Goal: Task Accomplishment & Management: Complete application form

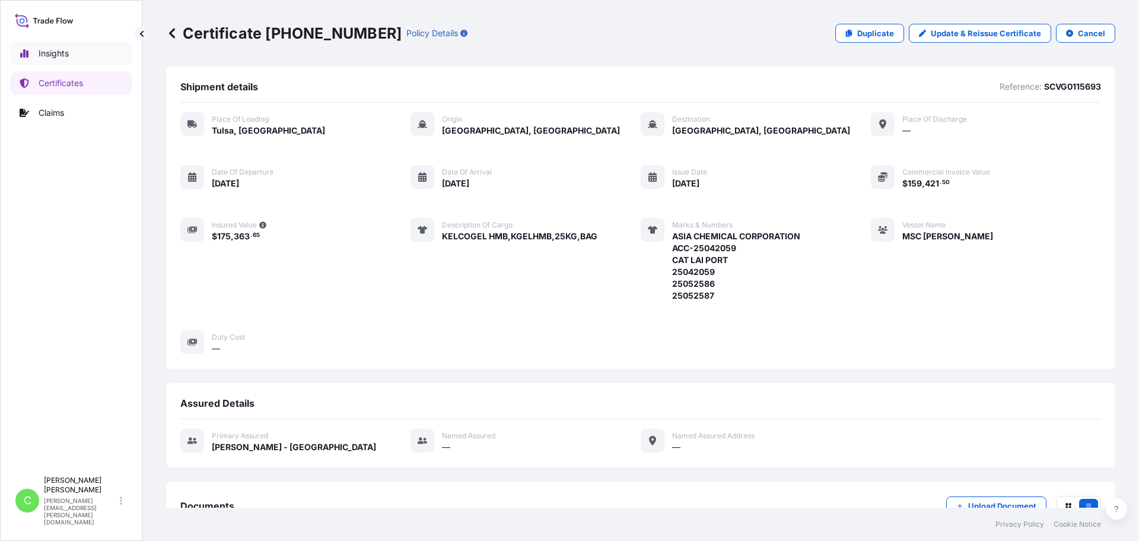
click at [49, 50] on p "Insights" at bounding box center [54, 53] width 30 height 12
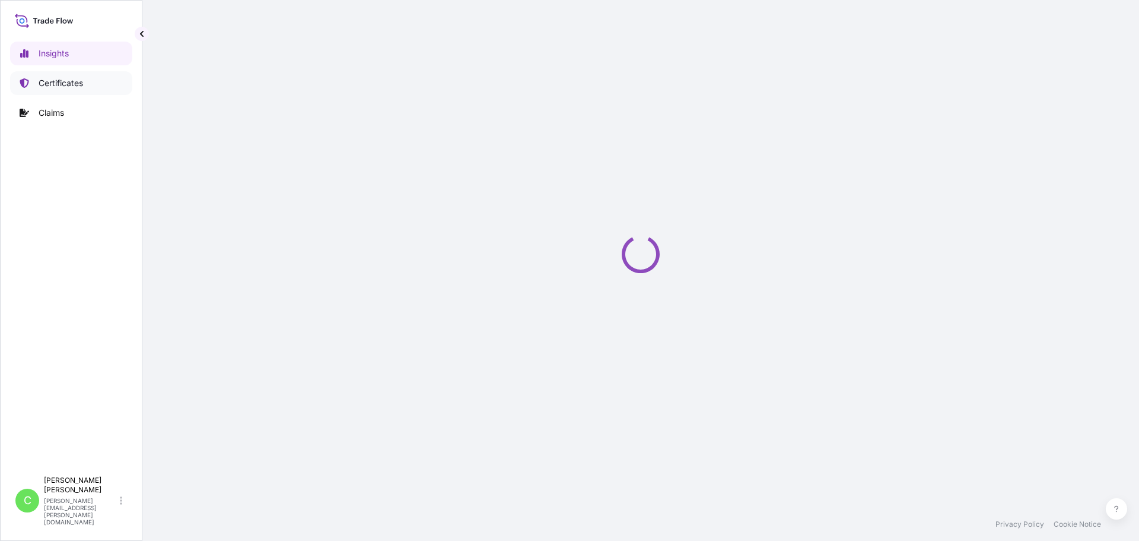
click at [64, 82] on p "Certificates" at bounding box center [61, 83] width 45 height 12
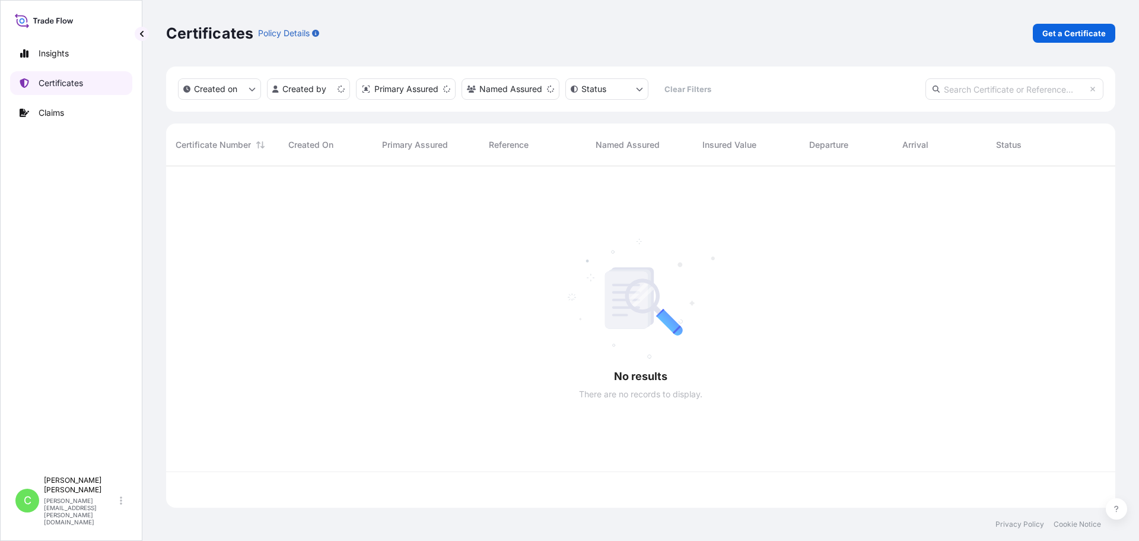
scroll to position [339, 941]
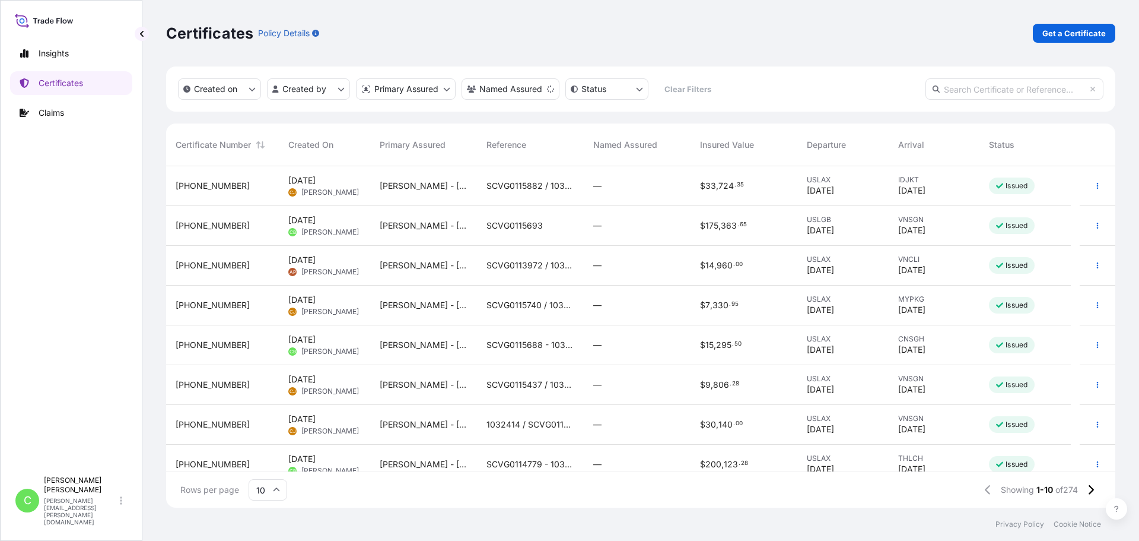
click at [1006, 88] on input "text" at bounding box center [1015, 88] width 178 height 21
paste input "SCVG0115689"
type input "SCVG0115689"
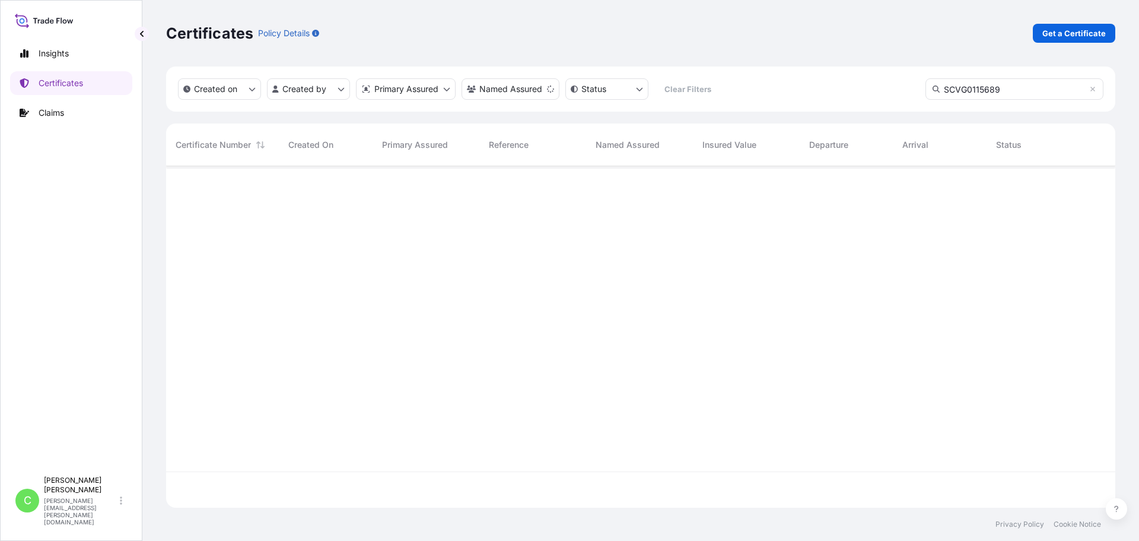
scroll to position [375, 941]
drag, startPoint x: 991, startPoint y: 91, endPoint x: 878, endPoint y: 94, distance: 112.8
click at [878, 94] on div "Created on Created by Primary Assured Named Assured Status Clear Filters SCVG01…" at bounding box center [641, 88] width 950 height 45
click at [1085, 31] on p "Get a Certificate" at bounding box center [1074, 33] width 63 height 12
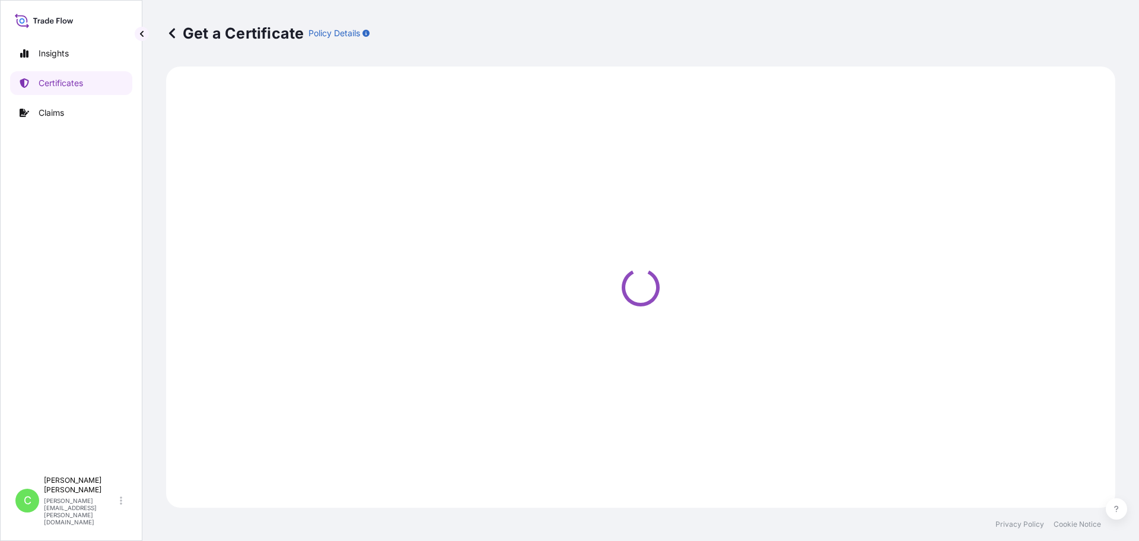
select select "Road / [GEOGRAPHIC_DATA]"
select select "Sea"
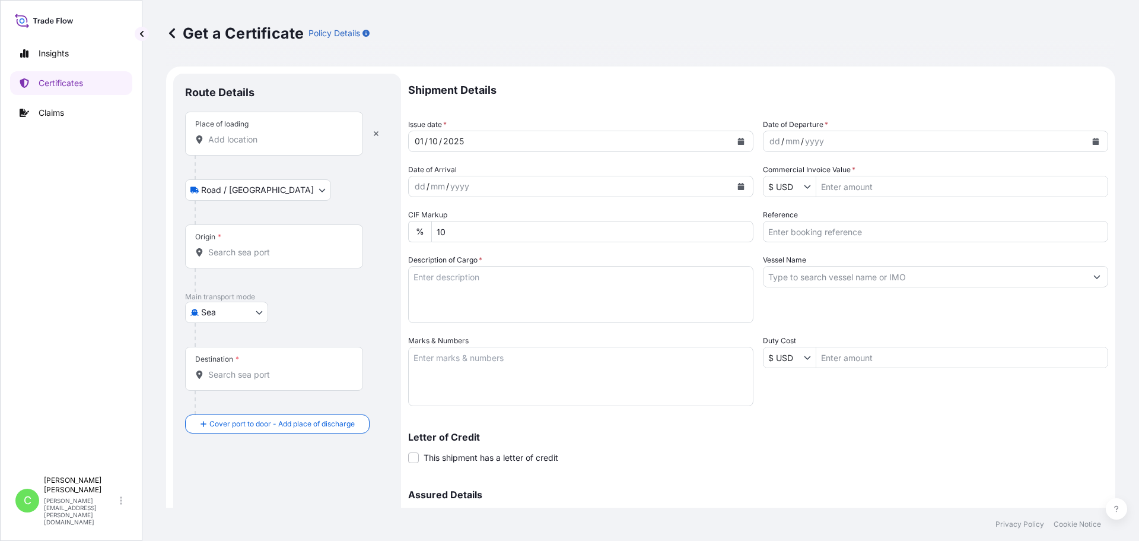
click at [274, 129] on div "Place of loading" at bounding box center [274, 134] width 178 height 44
click at [274, 134] on input "Place of loading" at bounding box center [278, 140] width 140 height 12
type input "u"
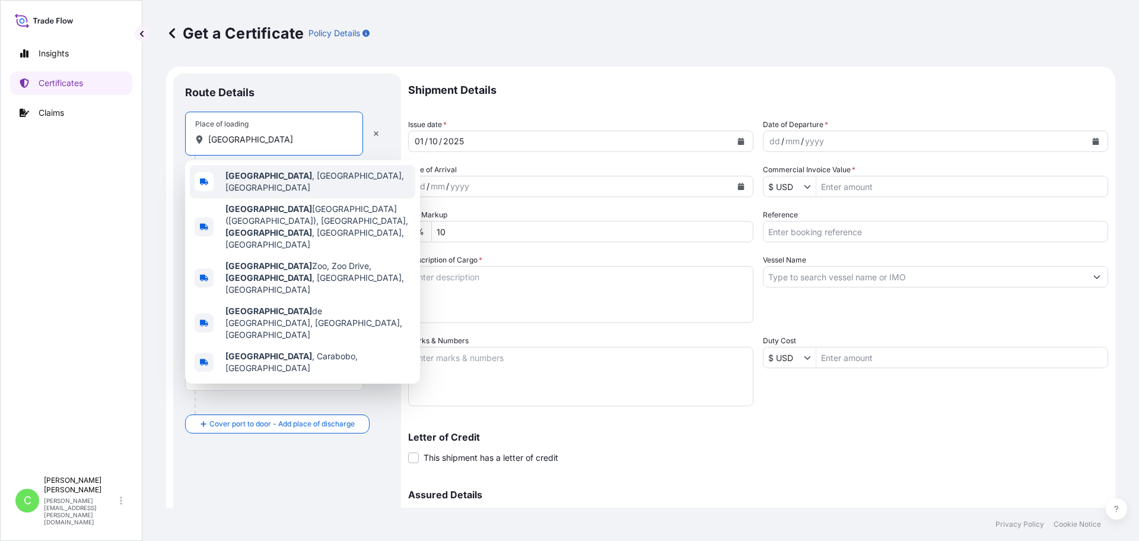
click at [276, 181] on span "[GEOGRAPHIC_DATA] , [GEOGRAPHIC_DATA], [GEOGRAPHIC_DATA]" at bounding box center [318, 182] width 185 height 24
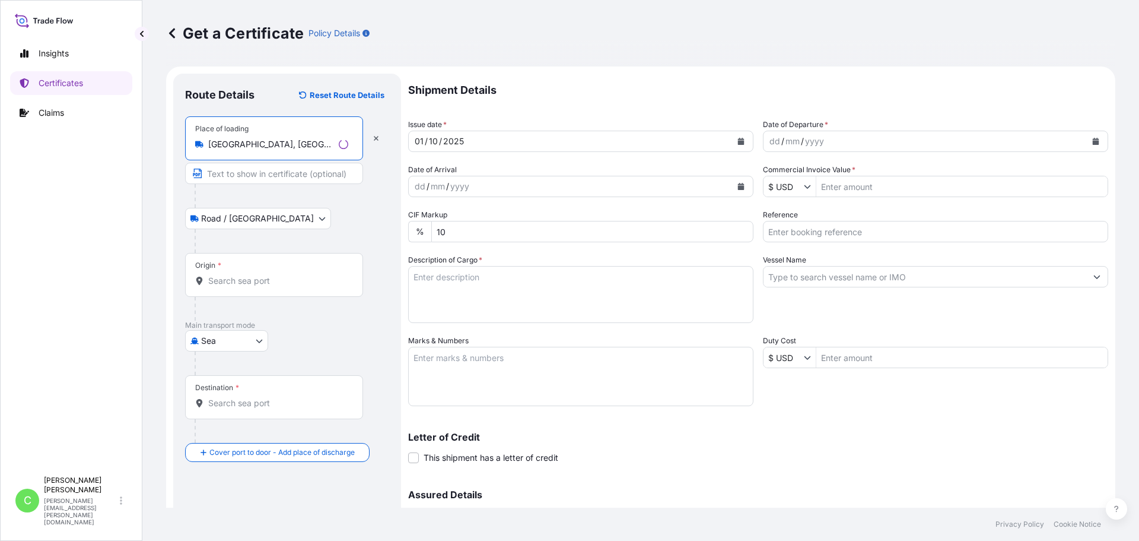
type input "[GEOGRAPHIC_DATA], [GEOGRAPHIC_DATA], [GEOGRAPHIC_DATA]"
click at [259, 272] on div "Origin *" at bounding box center [274, 275] width 178 height 44
click at [259, 275] on input "Origin *" at bounding box center [278, 281] width 140 height 12
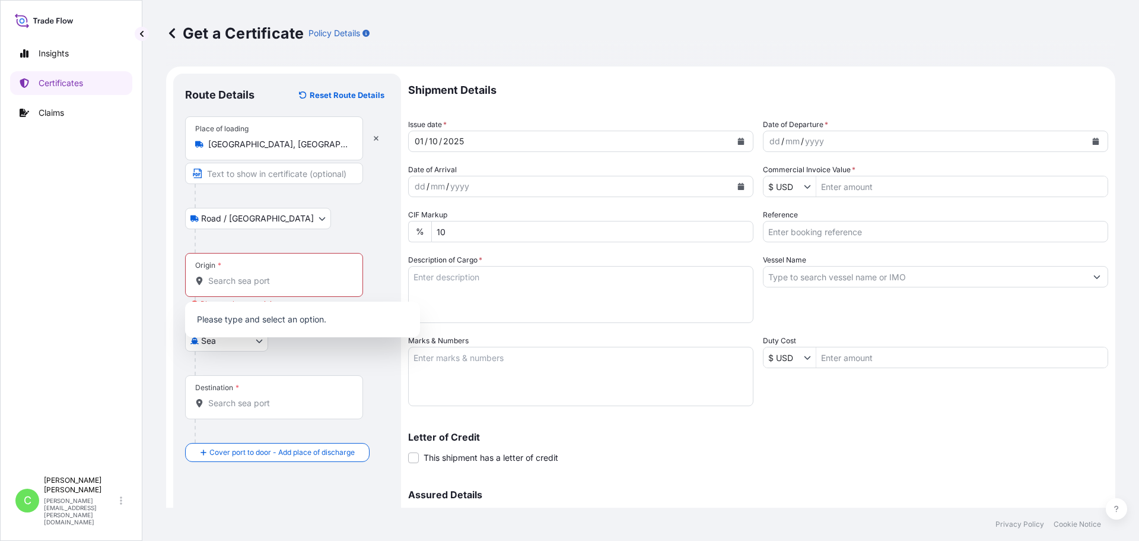
click at [280, 273] on div "Origin *" at bounding box center [274, 275] width 178 height 44
click at [280, 275] on input "Origin * Please select an origin" at bounding box center [278, 281] width 140 height 12
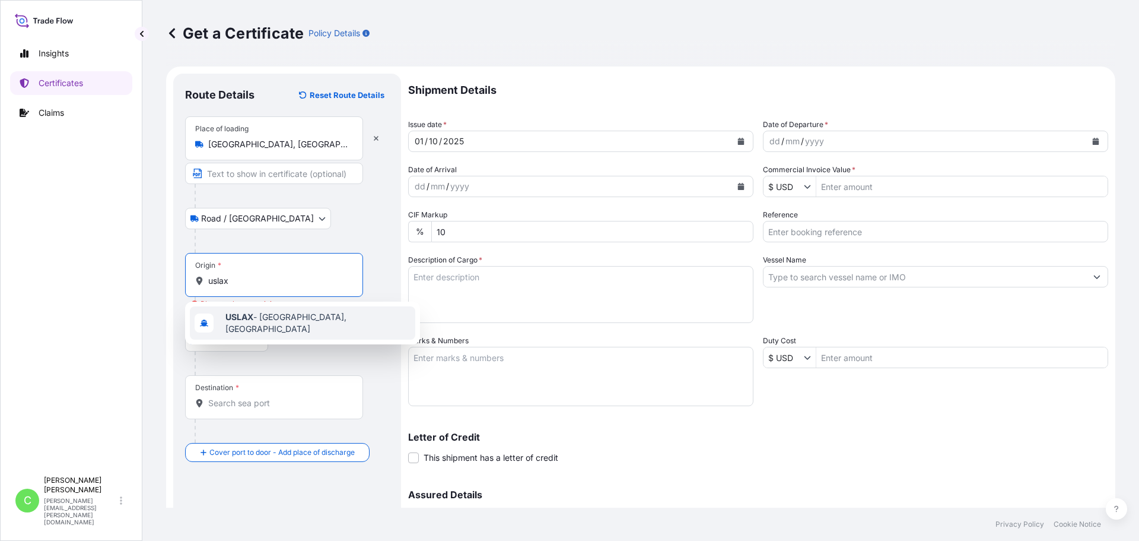
click at [269, 325] on span "USLAX - [GEOGRAPHIC_DATA], [GEOGRAPHIC_DATA]" at bounding box center [318, 323] width 185 height 24
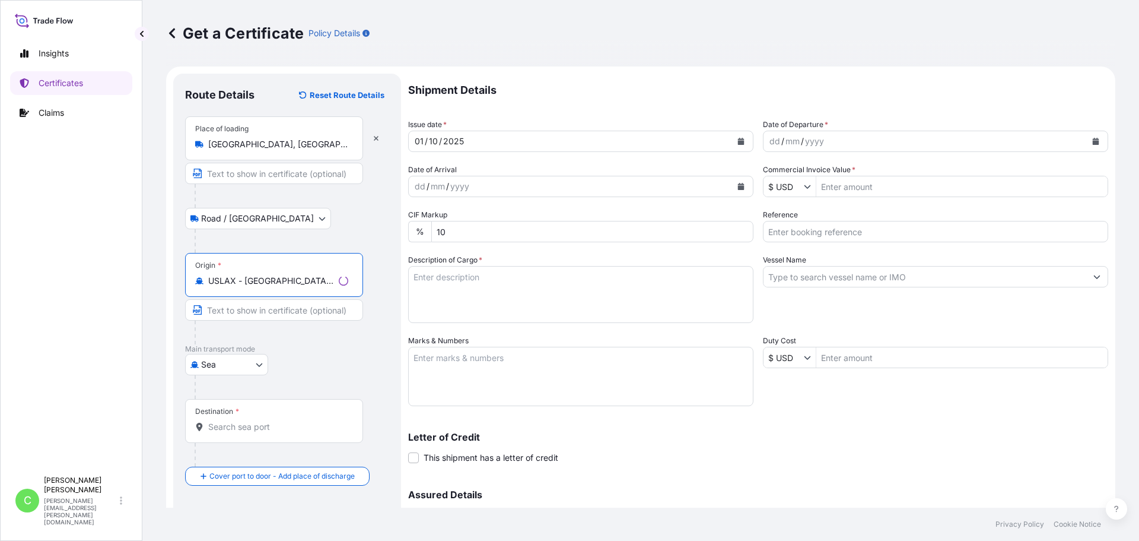
type input "USLAX - [GEOGRAPHIC_DATA], [GEOGRAPHIC_DATA]"
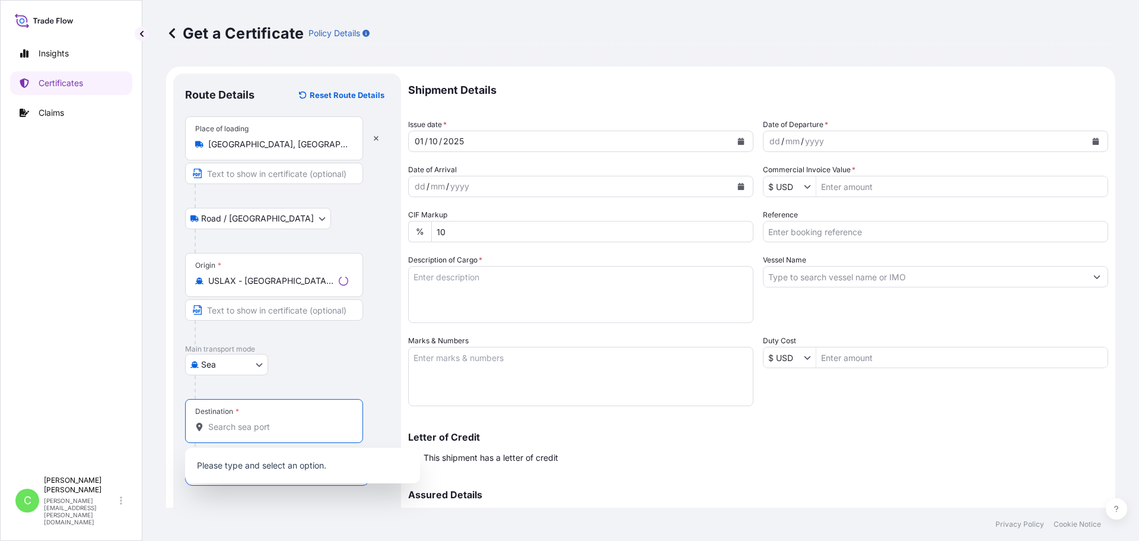
click at [260, 424] on input "Destination *" at bounding box center [278, 427] width 140 height 12
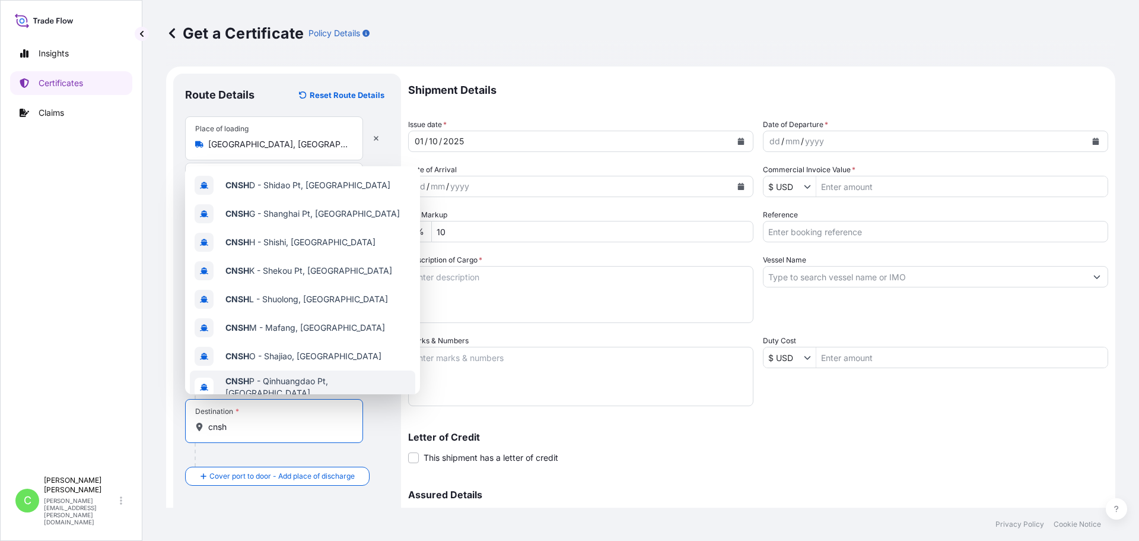
click at [261, 427] on input "cnsh" at bounding box center [278, 427] width 140 height 12
click at [233, 430] on input "cnsh" at bounding box center [278, 427] width 140 height 12
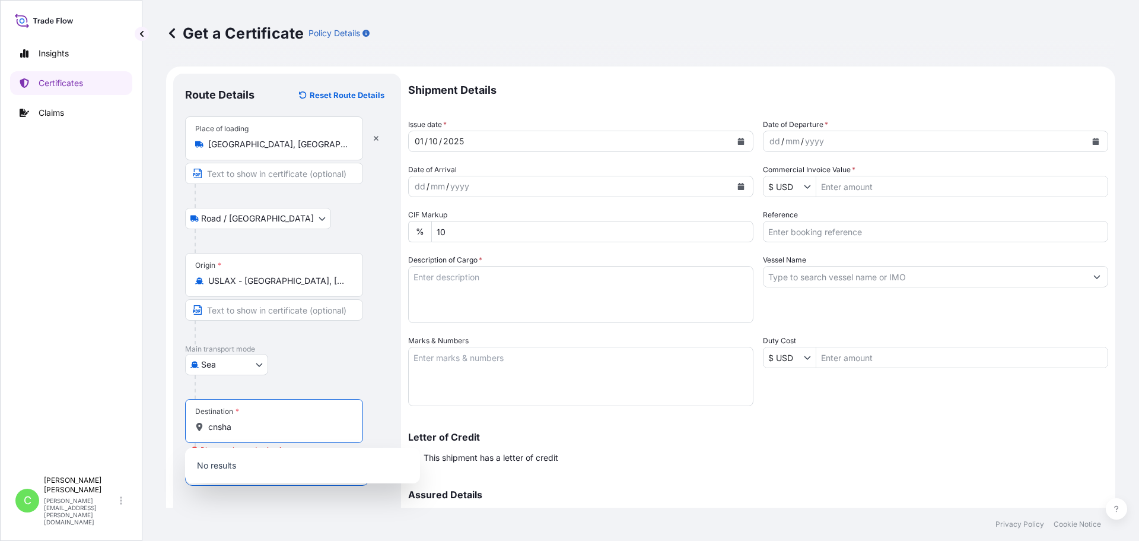
drag, startPoint x: 238, startPoint y: 425, endPoint x: 207, endPoint y: 425, distance: 31.5
click at [207, 425] on div "cnsha" at bounding box center [274, 427] width 158 height 12
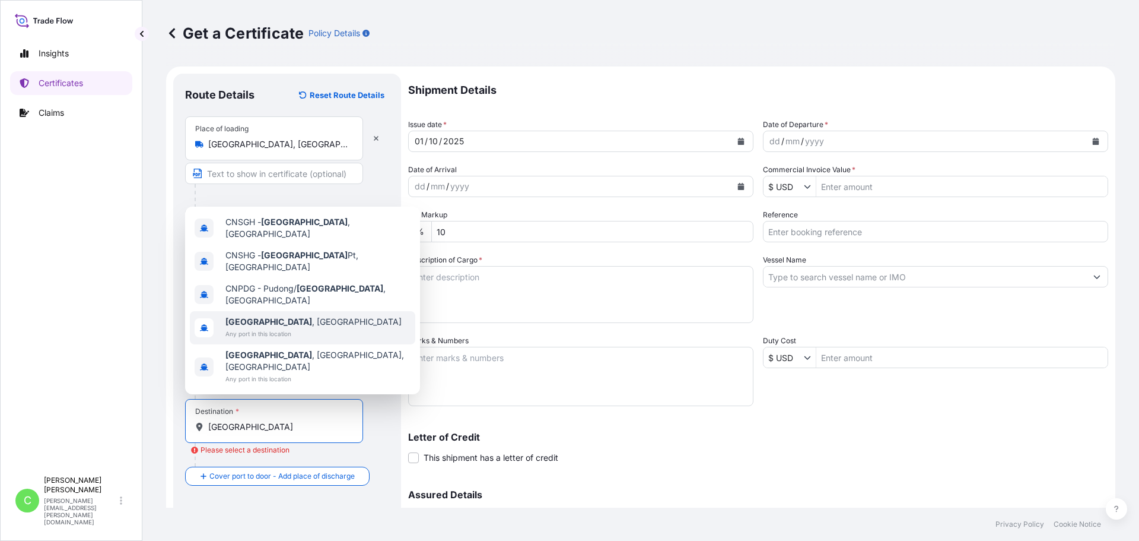
click at [290, 328] on span "[GEOGRAPHIC_DATA] , [GEOGRAPHIC_DATA]" at bounding box center [314, 322] width 176 height 12
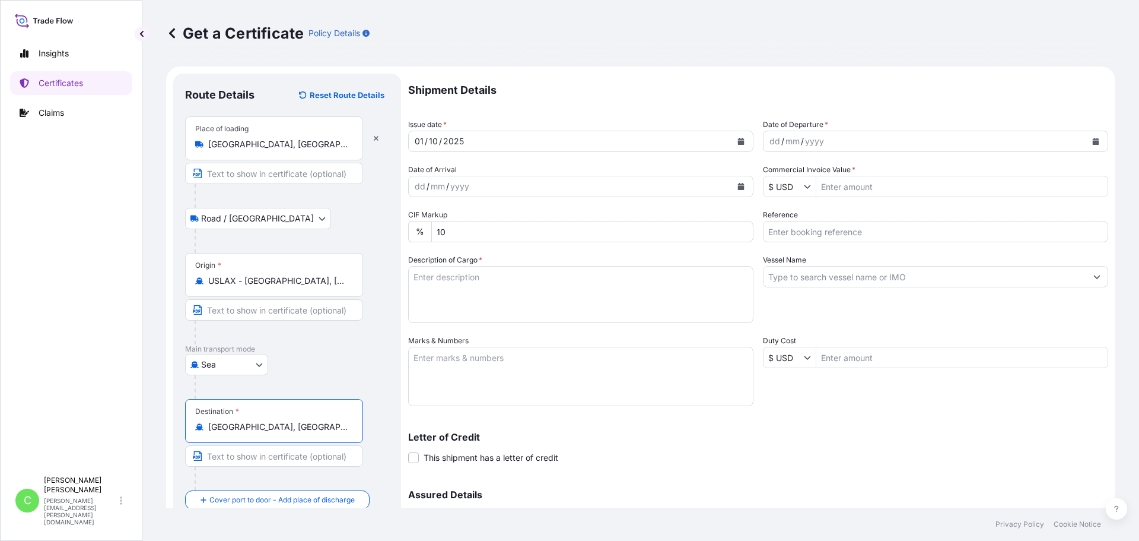
type input "[GEOGRAPHIC_DATA], [GEOGRAPHIC_DATA]"
click at [741, 141] on button "Calendar" at bounding box center [741, 141] width 19 height 19
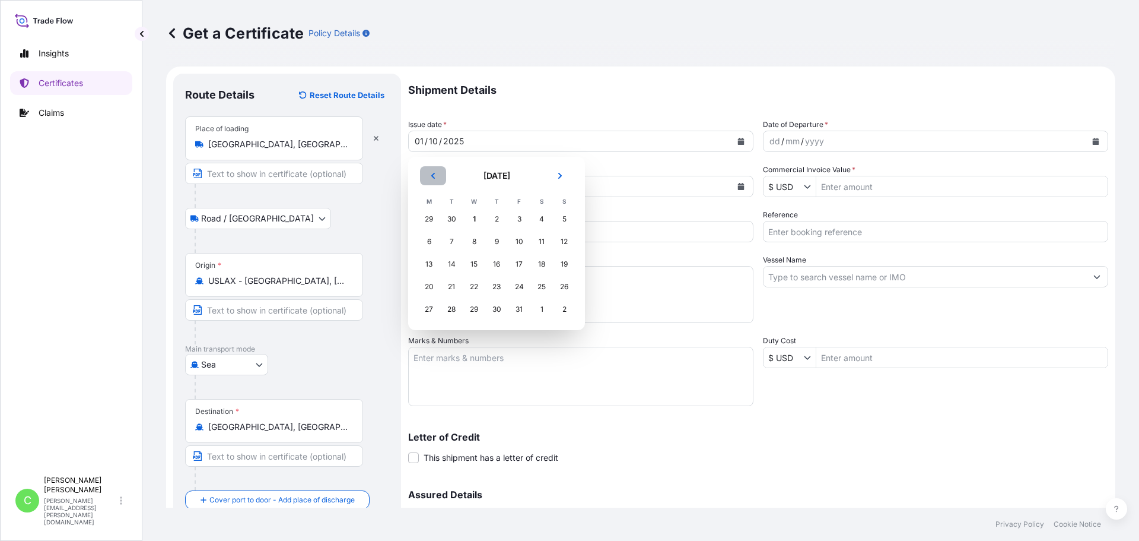
click at [427, 174] on button "Previous" at bounding box center [433, 175] width 26 height 19
click at [433, 268] on div "15" at bounding box center [428, 263] width 21 height 21
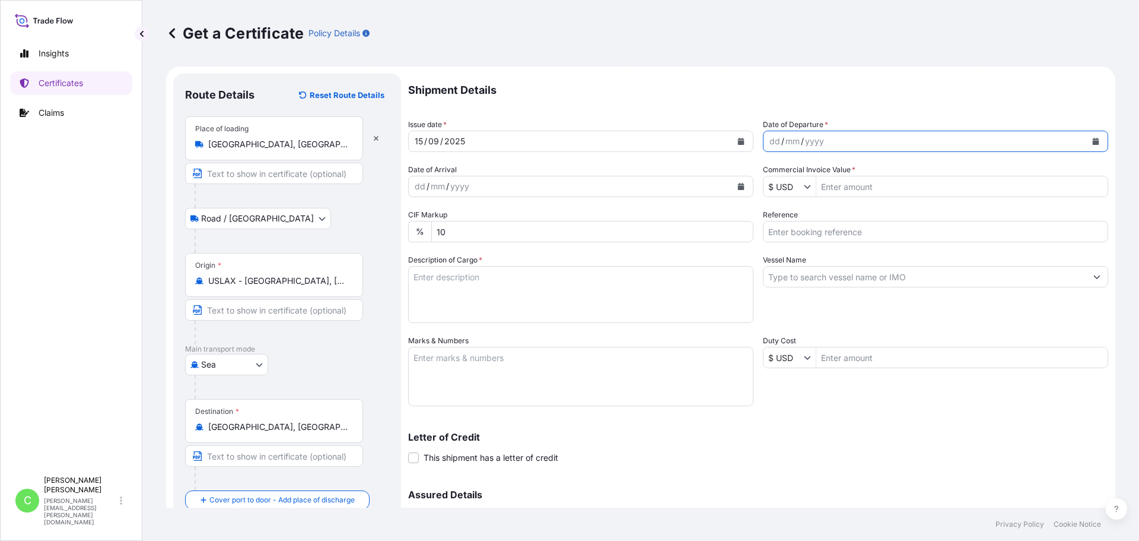
click at [1093, 141] on icon "Calendar" at bounding box center [1096, 141] width 7 height 7
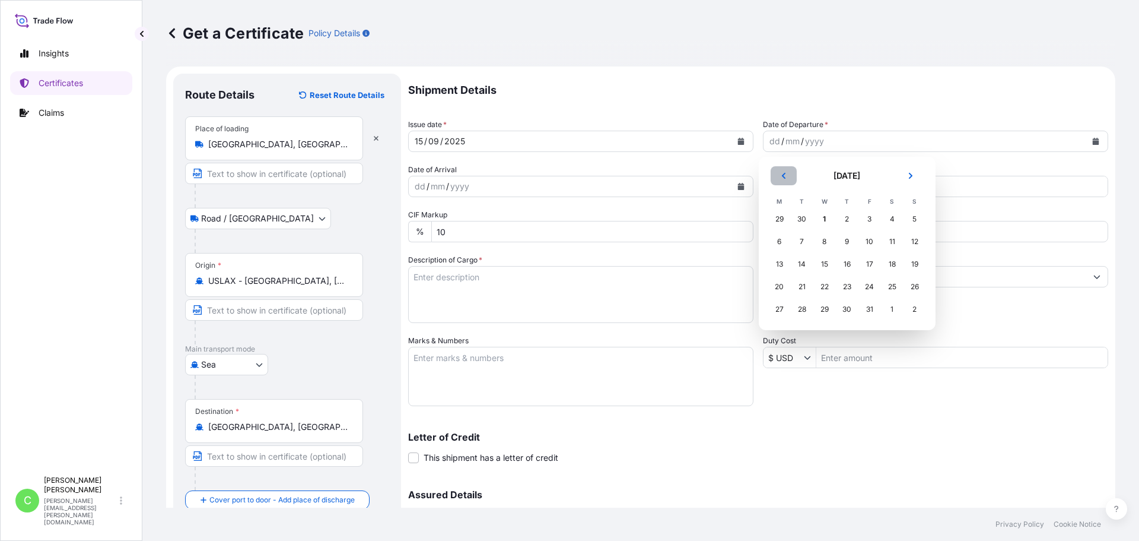
click at [779, 174] on button "Previous" at bounding box center [784, 175] width 26 height 19
click at [802, 286] on div "23" at bounding box center [802, 286] width 21 height 21
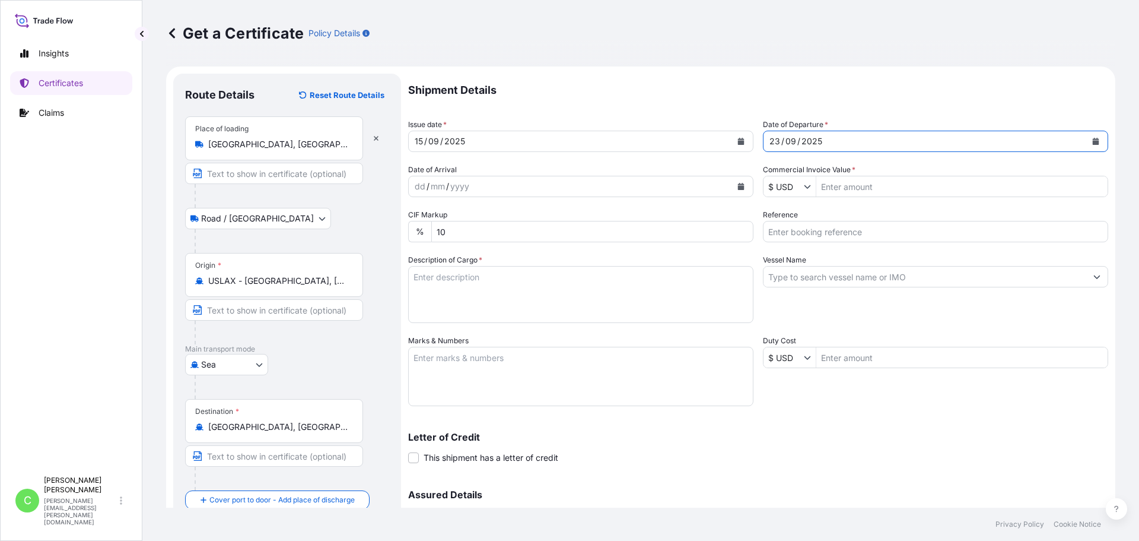
click at [738, 186] on icon "Calendar" at bounding box center [741, 186] width 7 height 7
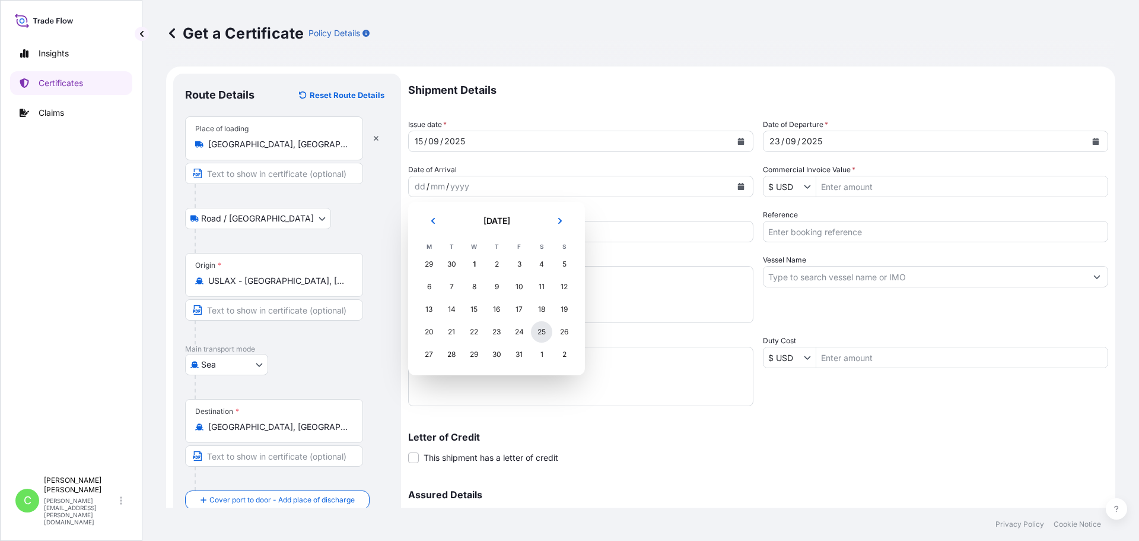
click at [543, 334] on div "25" at bounding box center [541, 331] width 21 height 21
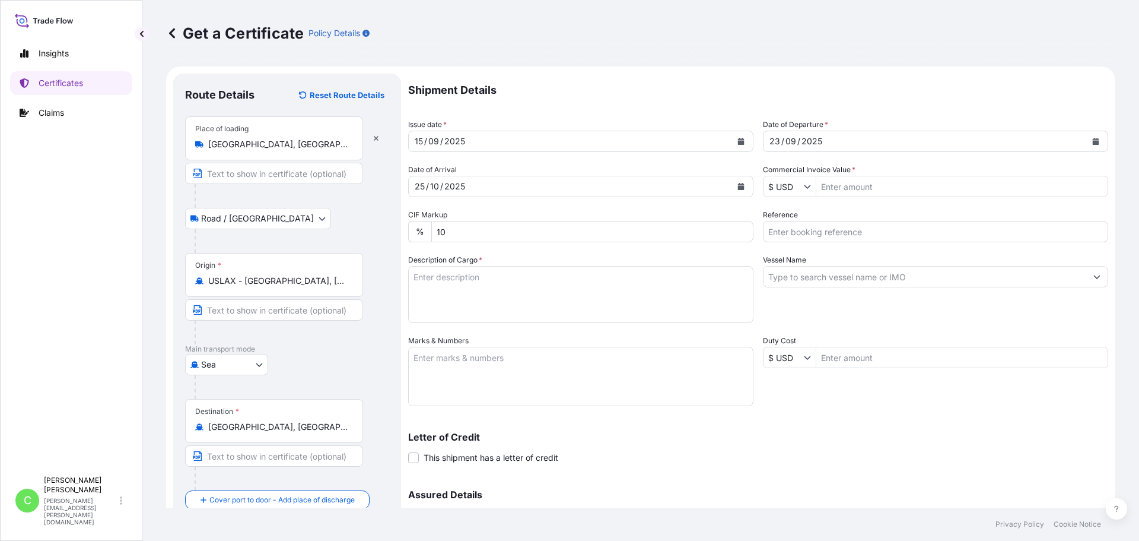
click at [853, 188] on input "Commercial Invoice Value *" at bounding box center [962, 186] width 291 height 21
type input "93,024"
click at [801, 227] on input "Reference" at bounding box center [935, 231] width 345 height 21
paste input "SCVG0115689"
type input "SCVG0115689"
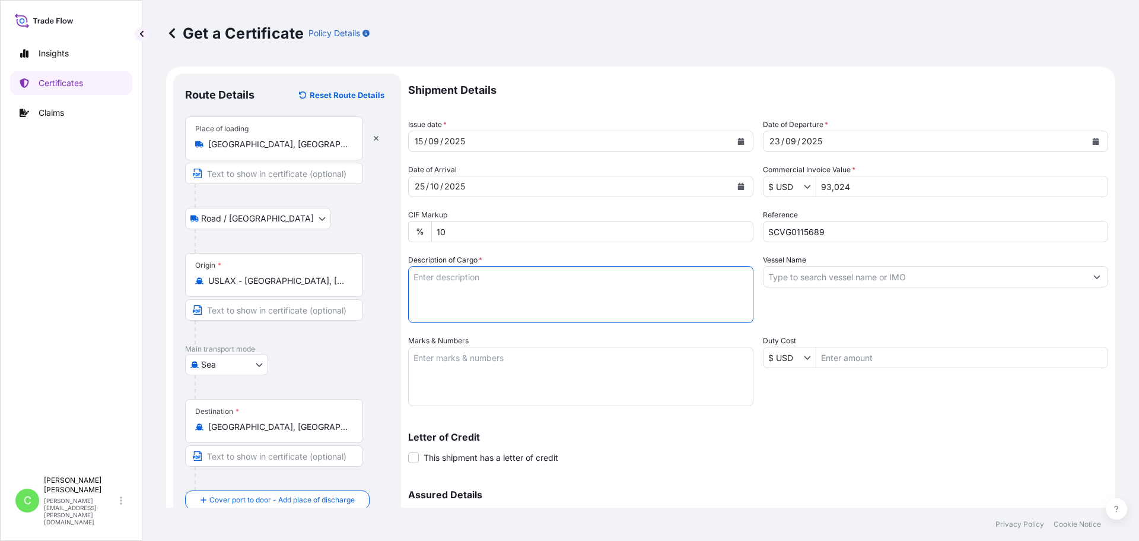
click at [475, 276] on textarea "Description of Cargo *" at bounding box center [580, 294] width 345 height 57
click at [466, 294] on textarea "Description of Cargo *" at bounding box center [580, 294] width 345 height 57
paste textarea "SIMPLESSE 100,SIM100,17KG,BAG"
type textarea "SIMPLESSE 100,SIM100,17KG,BAG"
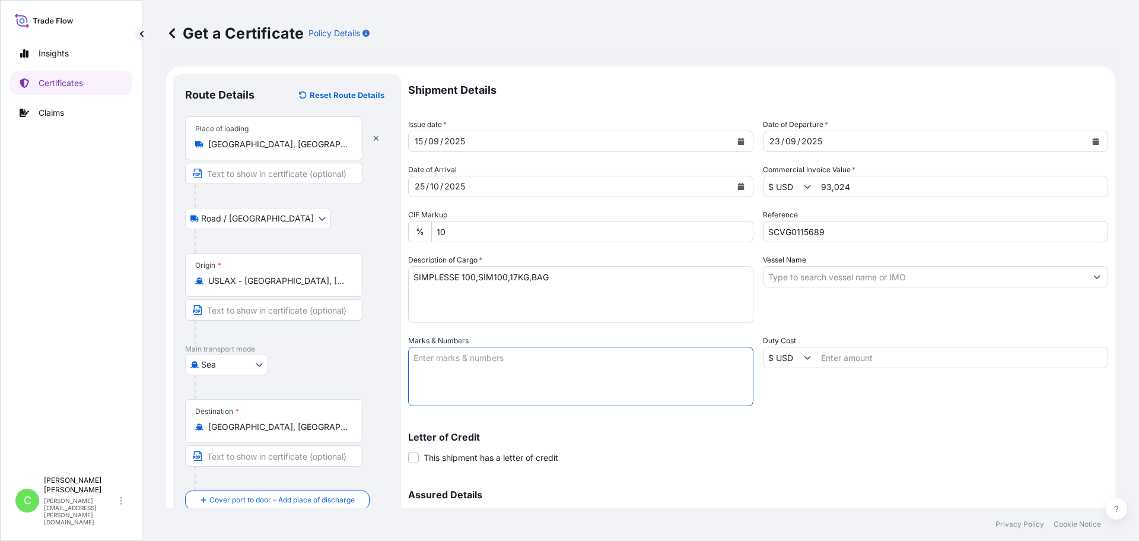
click at [473, 368] on textarea "Marks & Numbers" at bounding box center [580, 376] width 345 height 59
paste textarea "PO#P250513-CP-SH25073 [GEOGRAPHIC_DATA], [GEOGRAPHIC_DATA]"
type textarea "PO#P250513-CP-SH25073 [GEOGRAPHIC_DATA], [GEOGRAPHIC_DATA]"
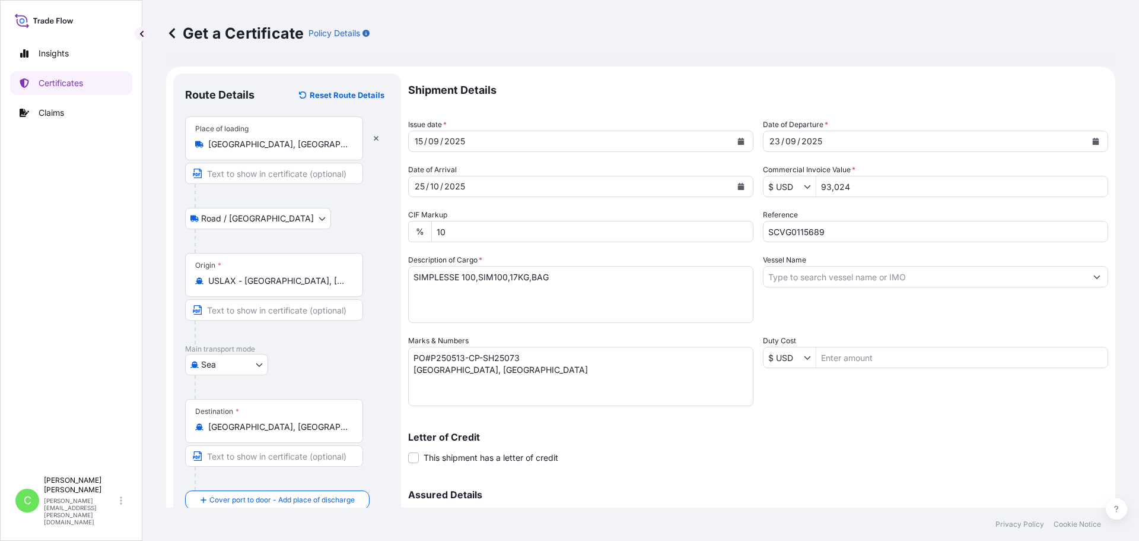
click at [847, 281] on input "Vessel Name" at bounding box center [925, 276] width 323 height 21
click at [863, 277] on input "Vessel Name" at bounding box center [925, 276] width 323 height 21
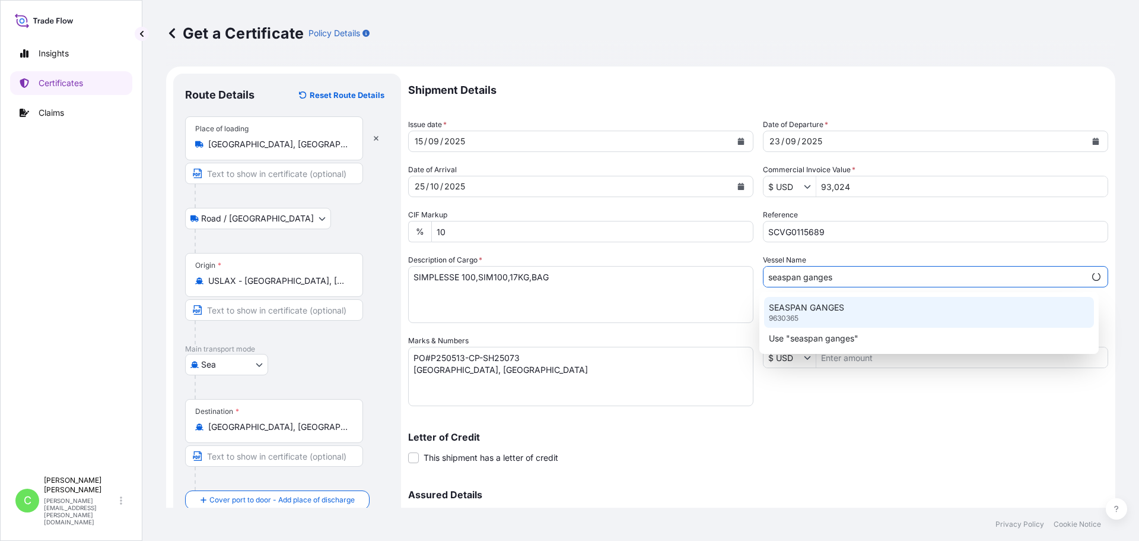
click at [817, 299] on div "SEASPAN GANGES 9630365" at bounding box center [929, 312] width 331 height 31
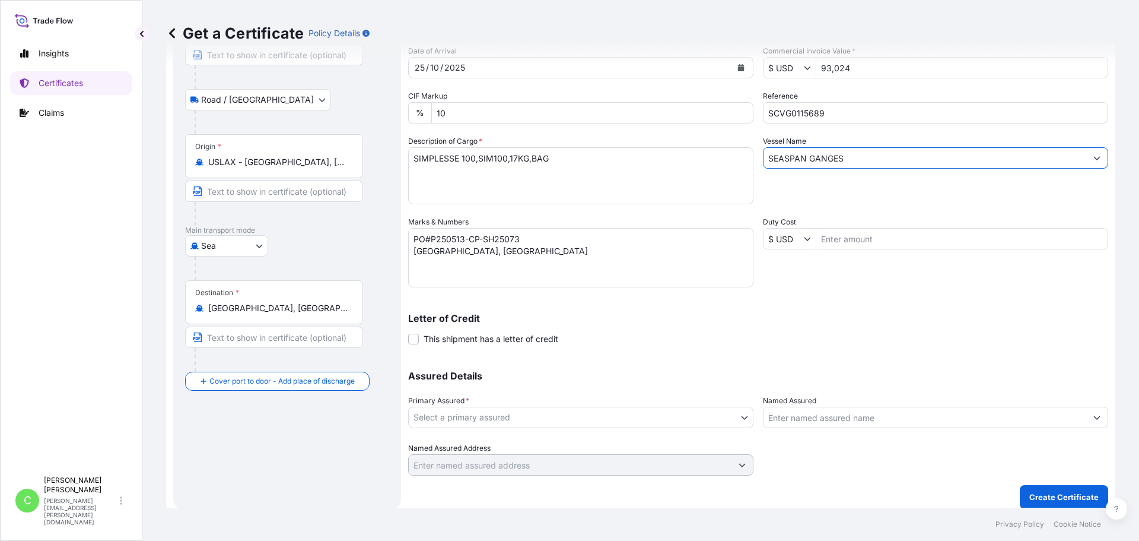
scroll to position [127, 0]
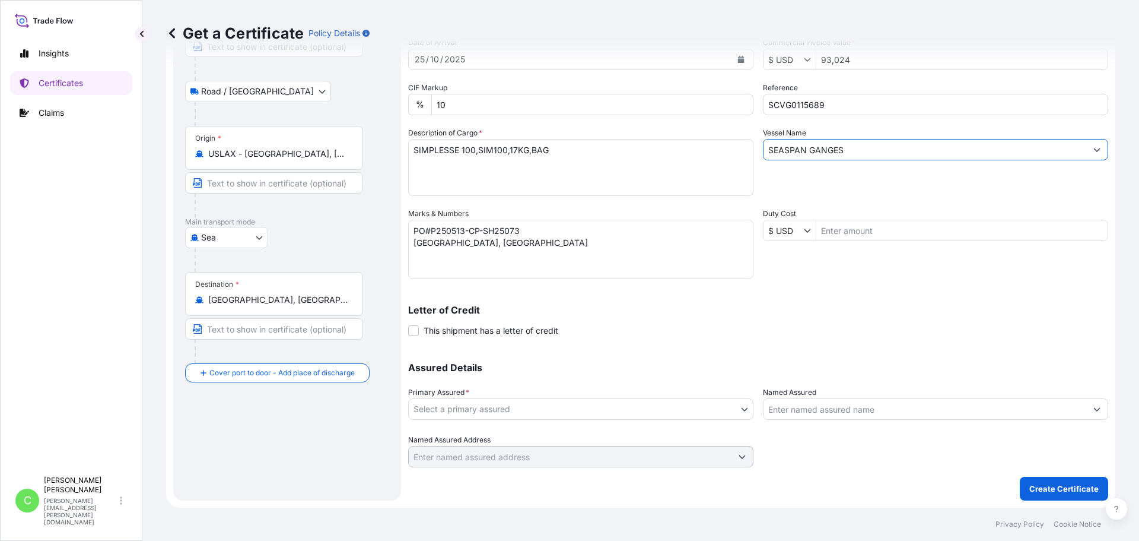
type input "SEASPAN GANGES"
click at [528, 407] on body "0 options available. 1 option available. 2 options available. Insights Certific…" at bounding box center [569, 270] width 1139 height 541
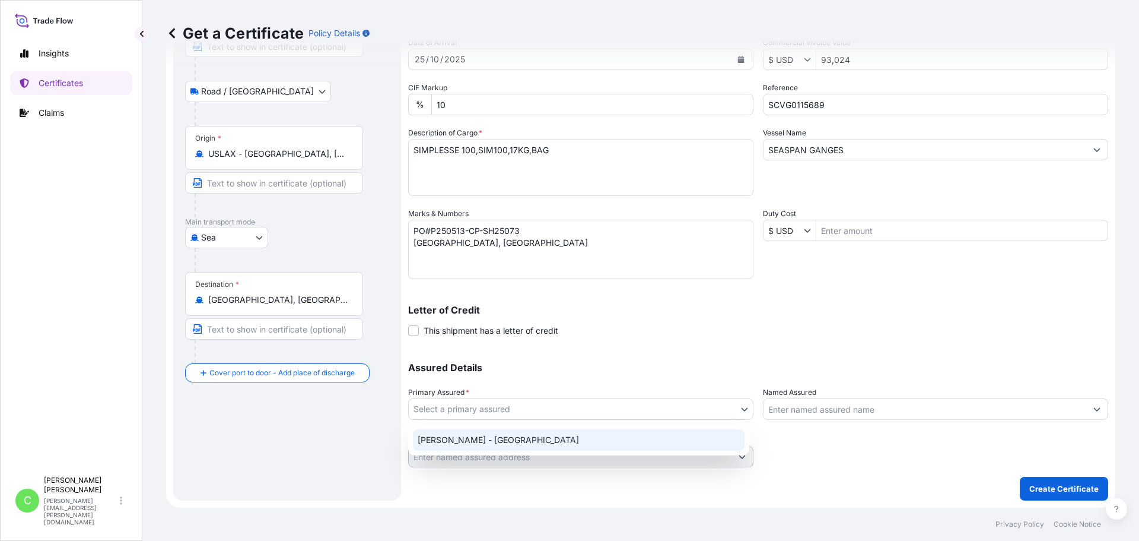
click at [474, 438] on div "[PERSON_NAME] - [GEOGRAPHIC_DATA]" at bounding box center [579, 439] width 332 height 21
select select "31650"
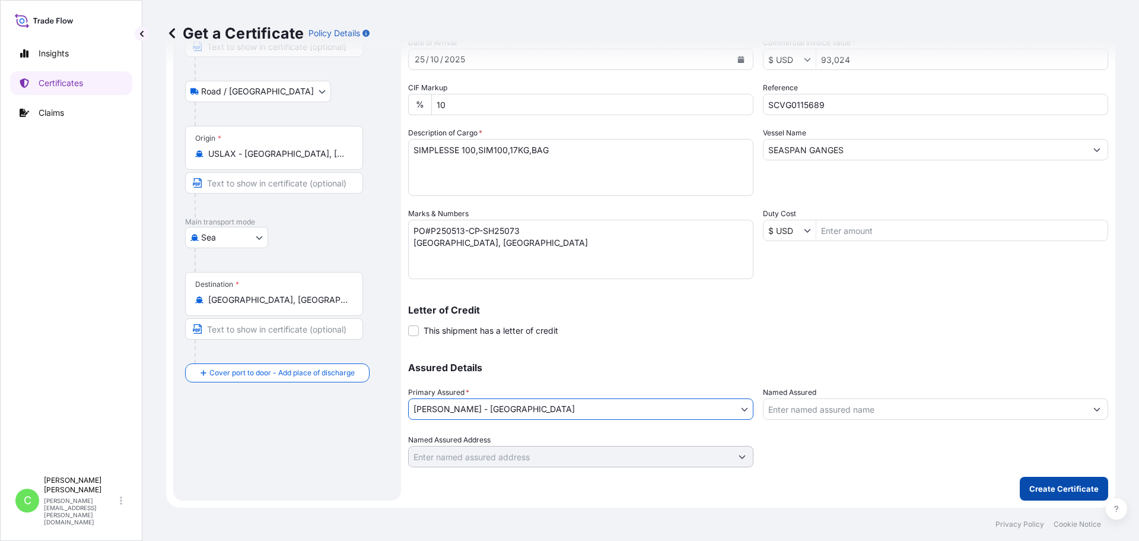
click at [1055, 482] on p "Create Certificate" at bounding box center [1064, 488] width 69 height 12
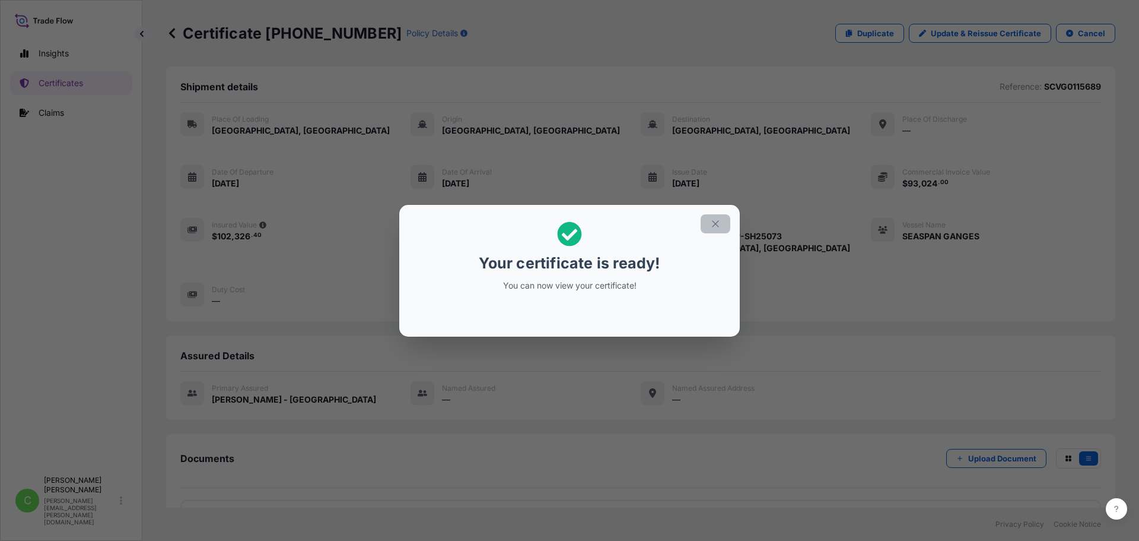
click at [716, 225] on icon "button" at bounding box center [715, 223] width 11 height 11
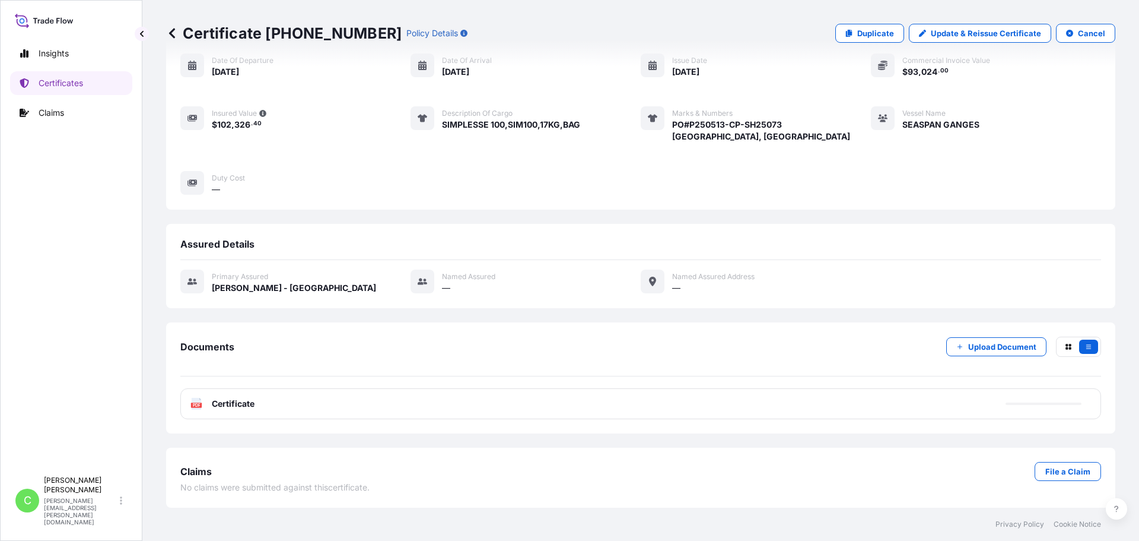
scroll to position [123, 0]
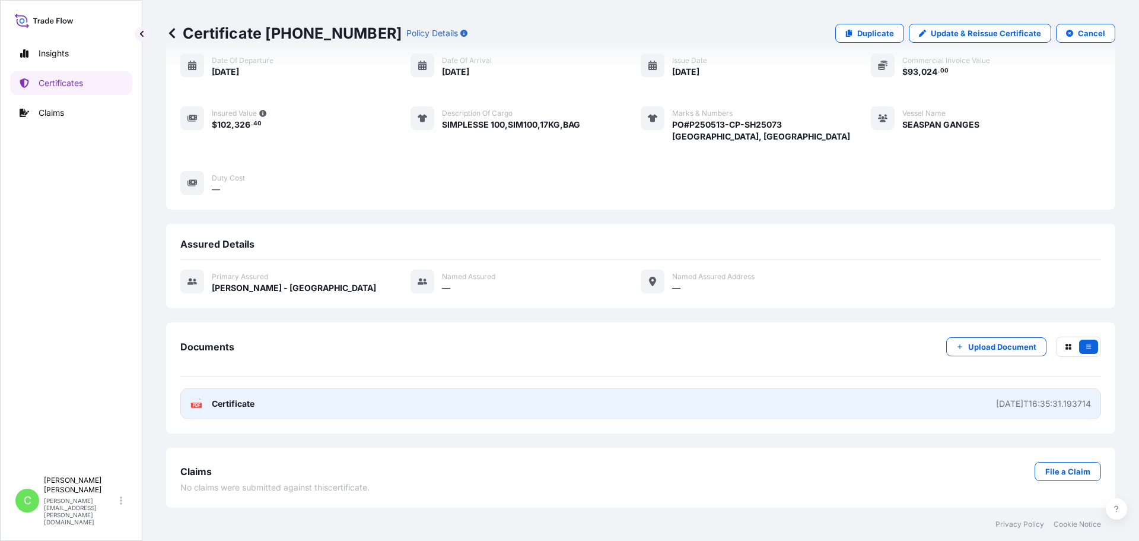
click at [233, 396] on link "PDF Certificate [DATE]T16:35:31.193714" at bounding box center [640, 403] width 921 height 31
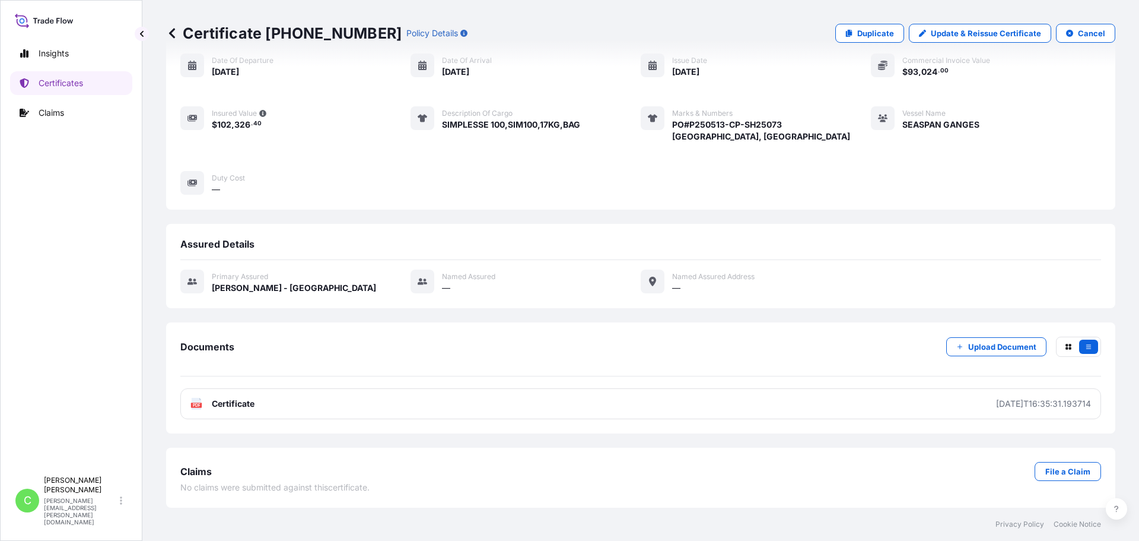
click at [458, 215] on div "Place of Loading [GEOGRAPHIC_DATA], [GEOGRAPHIC_DATA] Origin [GEOGRAPHIC_DATA],…" at bounding box center [640, 104] width 921 height 226
click at [656, 222] on div "Shipment details Reference: SCVG0115689 Place of Loading [GEOGRAPHIC_DATA], [GE…" at bounding box center [641, 208] width 950 height 507
